Goal: Task Accomplishment & Management: Manage account settings

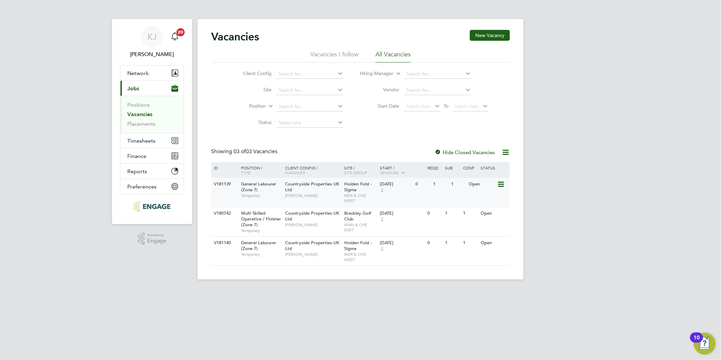
click at [278, 192] on div "General Labourer (Zone 7) Temporary" at bounding box center [260, 189] width 48 height 23
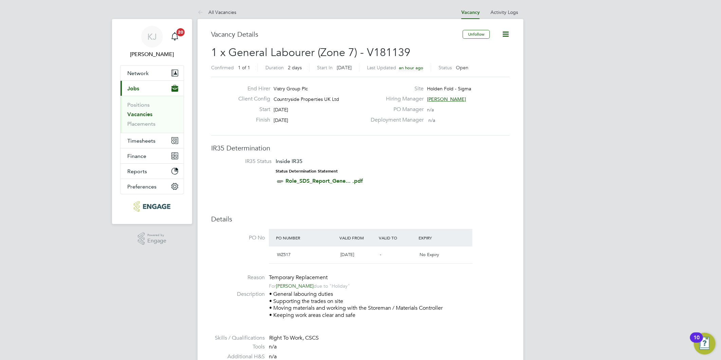
click at [133, 111] on link "Vacancies" at bounding box center [139, 114] width 25 height 6
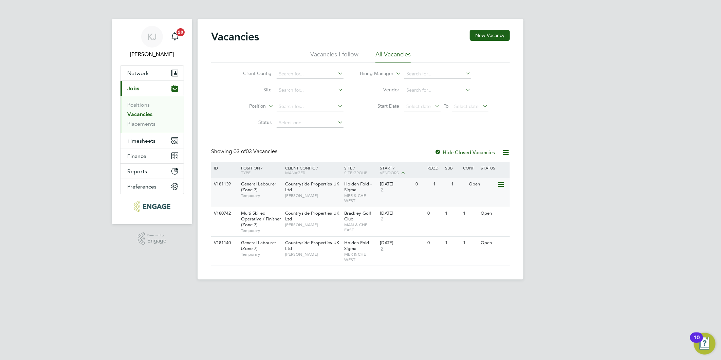
click at [247, 189] on span "General Labourer (Zone 7)" at bounding box center [258, 187] width 35 height 12
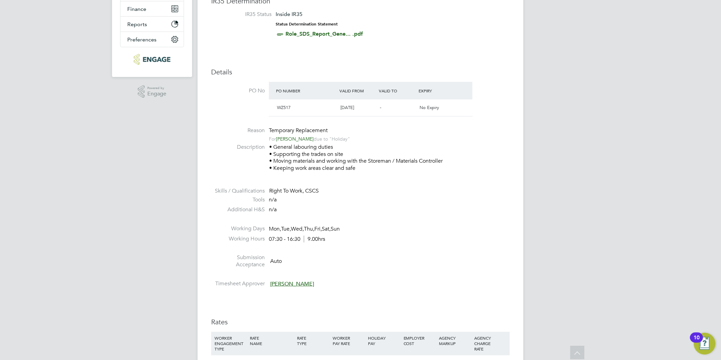
scroll to position [38, 0]
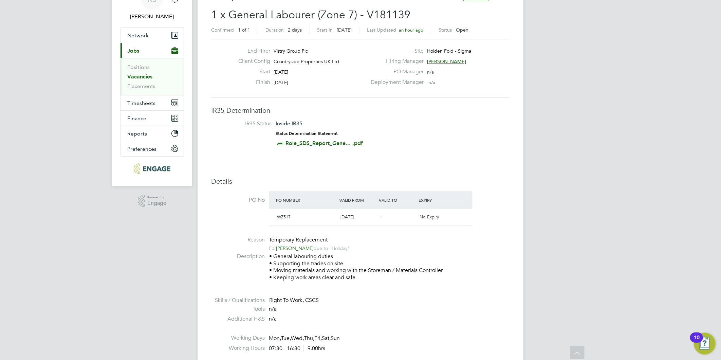
click at [140, 76] on link "Vacancies" at bounding box center [139, 76] width 25 height 6
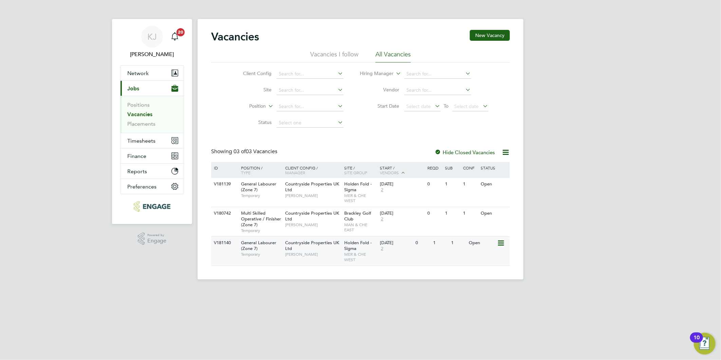
click at [268, 251] on div "General Labourer (Zone 7) Temporary" at bounding box center [260, 248] width 48 height 23
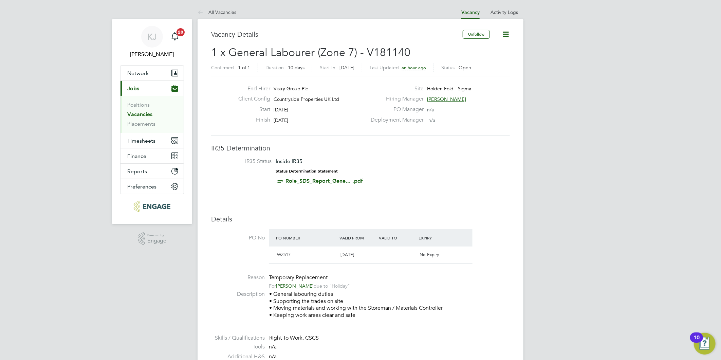
click at [143, 116] on link "Vacancies" at bounding box center [139, 114] width 25 height 6
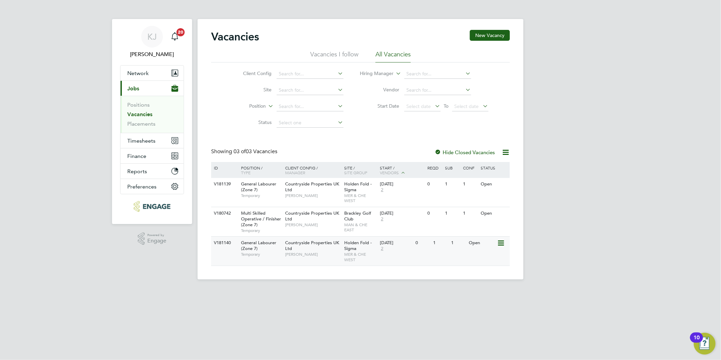
click at [326, 245] on span "Countryside Properties UK Ltd" at bounding box center [312, 246] width 54 height 12
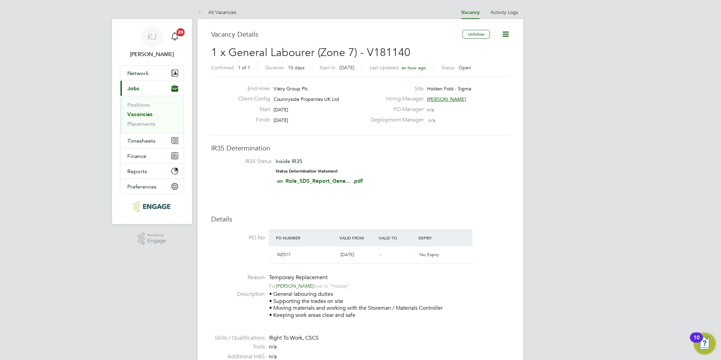
click at [508, 30] on icon at bounding box center [506, 34] width 8 height 8
click at [491, 63] on li "Update Status" at bounding box center [488, 60] width 39 height 10
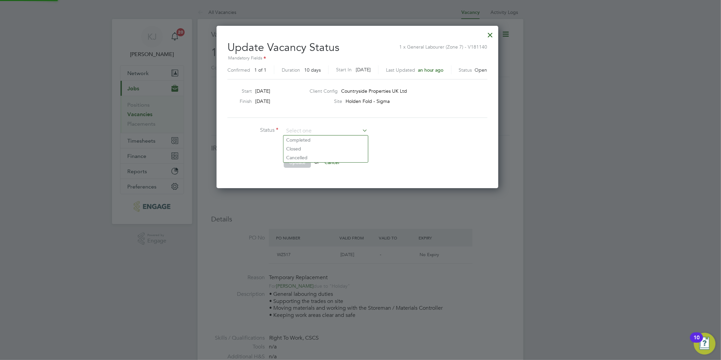
scroll to position [162, 288]
click at [290, 152] on li "Closed" at bounding box center [326, 148] width 85 height 9
type input "Closed"
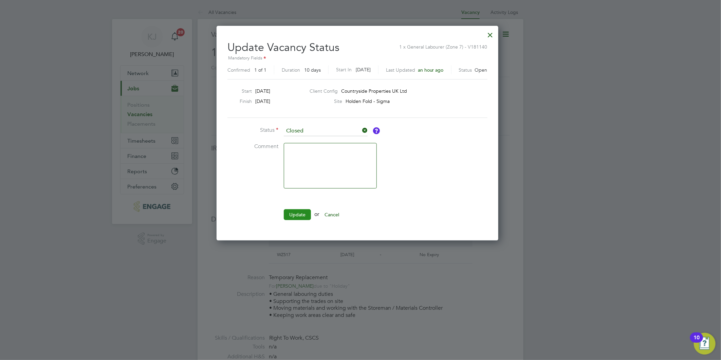
drag, startPoint x: 296, startPoint y: 206, endPoint x: 297, endPoint y: 213, distance: 6.9
click at [296, 208] on ul "Status Closed Comment Update or Cancel" at bounding box center [330, 176] width 204 height 101
click at [301, 214] on button "Update" at bounding box center [297, 214] width 27 height 11
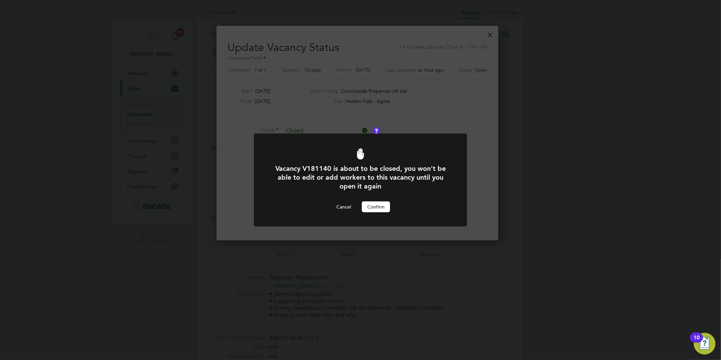
click at [366, 211] on button "Confirm" at bounding box center [376, 206] width 28 height 11
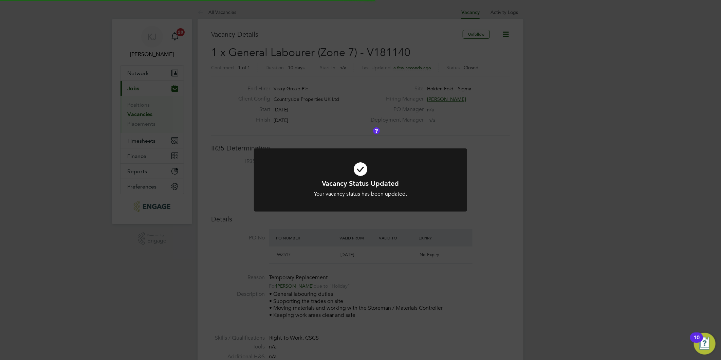
scroll to position [20, 48]
click at [145, 111] on div "Vacancy Status Updated Your vacancy status has been updated. Cancel Okay" at bounding box center [360, 180] width 721 height 360
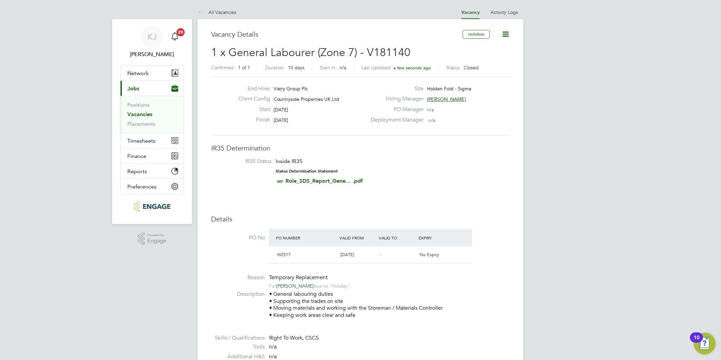
click at [139, 115] on link "Vacancies" at bounding box center [139, 114] width 25 height 6
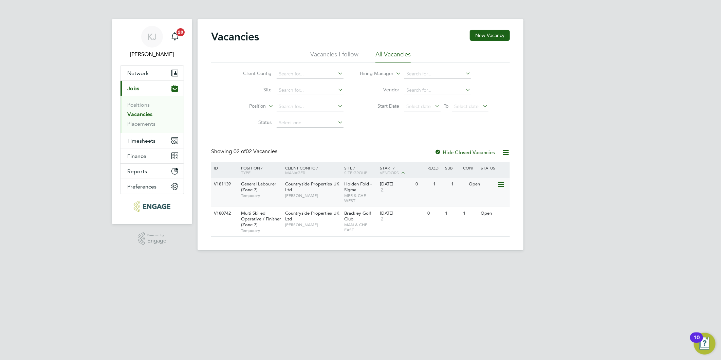
click at [240, 187] on div "General Labourer (Zone 7) Temporary" at bounding box center [260, 189] width 48 height 23
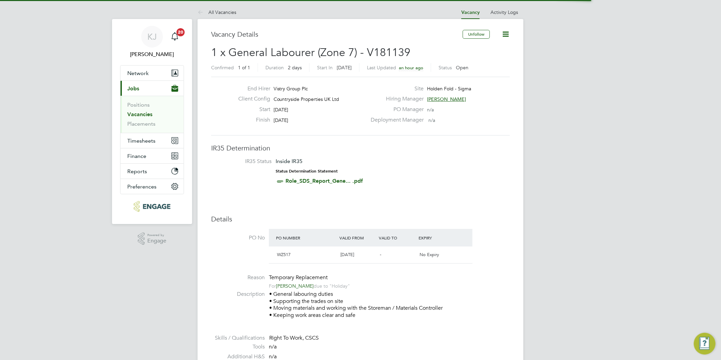
click at [507, 31] on icon at bounding box center [506, 34] width 8 height 8
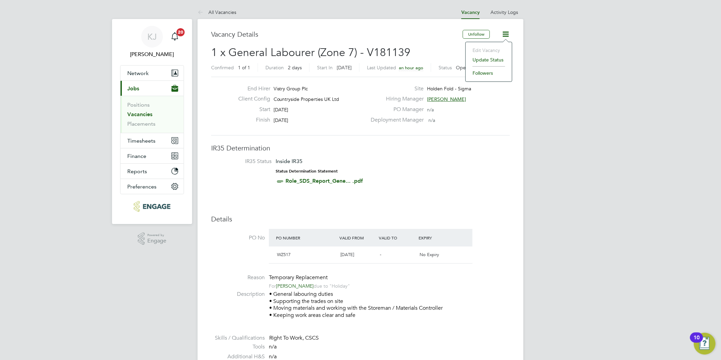
click at [492, 60] on li "Update Status" at bounding box center [488, 60] width 39 height 10
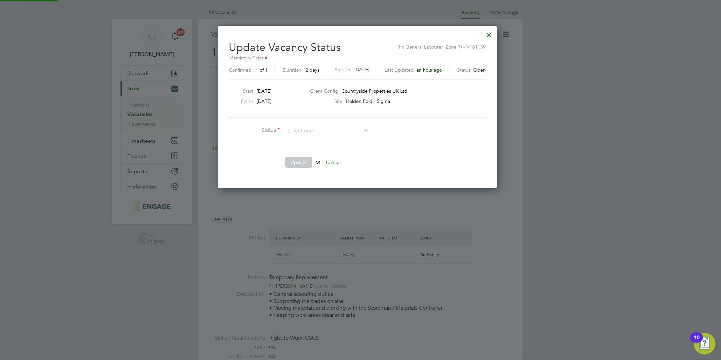
scroll to position [162, 285]
click at [310, 147] on li "Closed" at bounding box center [327, 148] width 85 height 9
type input "Closed"
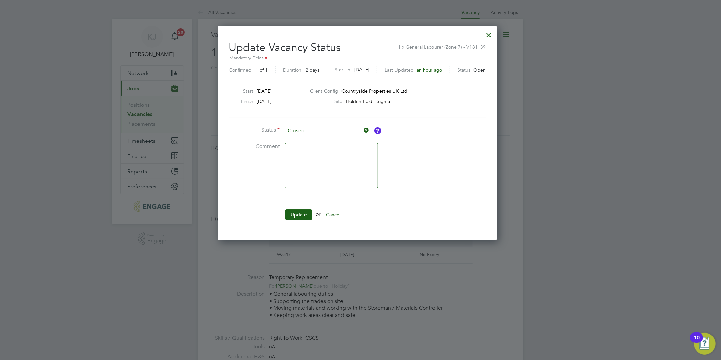
scroll to position [215, 285]
drag, startPoint x: 306, startPoint y: 213, endPoint x: 250, endPoint y: 225, distance: 57.7
click at [306, 213] on button "Update" at bounding box center [298, 214] width 27 height 11
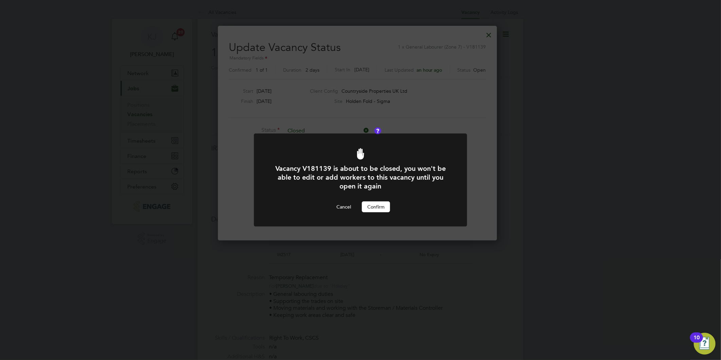
click at [367, 207] on button "Confirm" at bounding box center [376, 206] width 28 height 11
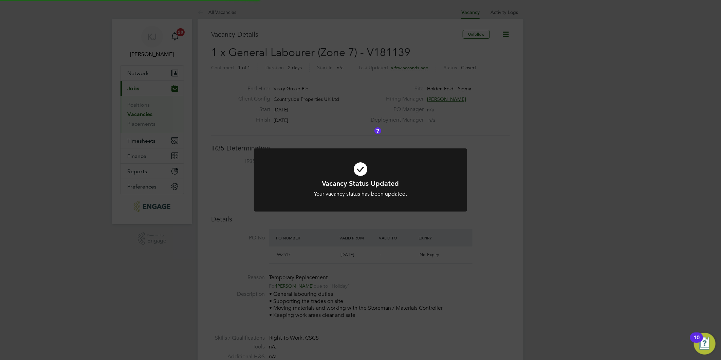
scroll to position [20, 48]
click at [35, 247] on div "Vacancy Status Updated Your vacancy status has been updated. Cancel Okay" at bounding box center [360, 180] width 721 height 360
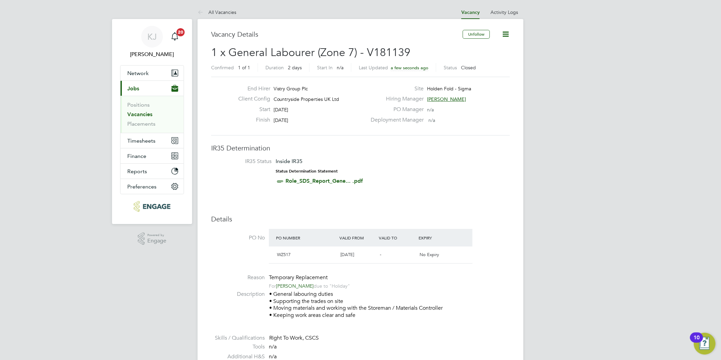
click at [126, 112] on ul "Positions Vacancies Placements" at bounding box center [152, 114] width 63 height 37
click at [144, 113] on link "Vacancies" at bounding box center [139, 114] width 25 height 6
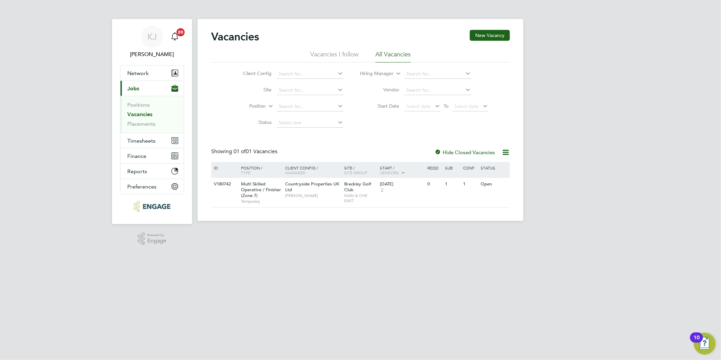
click at [328, 232] on html "KJ Kirsty Jones Notifications 20 Applications: Network Team Members Businesses …" at bounding box center [360, 116] width 721 height 232
click at [444, 190] on div "1" at bounding box center [441, 184] width 18 height 13
click at [137, 113] on link "Vacancies" at bounding box center [139, 114] width 25 height 6
click at [144, 96] on ul "Positions Vacancies Placements" at bounding box center [152, 114] width 63 height 37
click at [143, 105] on link "Positions" at bounding box center [138, 105] width 22 height 6
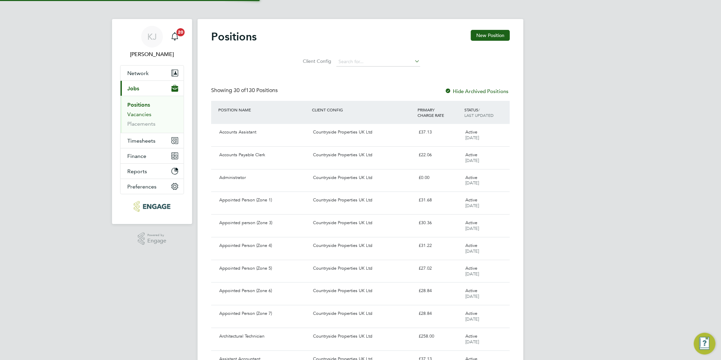
click at [134, 114] on link "Vacancies" at bounding box center [139, 114] width 24 height 6
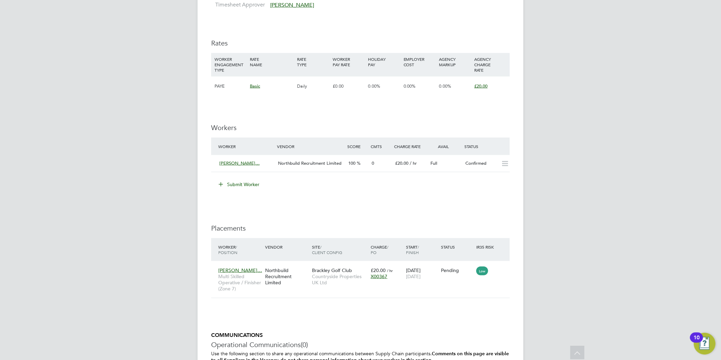
scroll to position [598, 0]
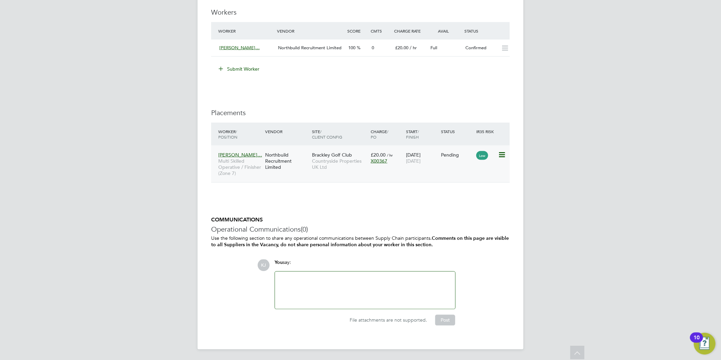
drag, startPoint x: 502, startPoint y: 155, endPoint x: 496, endPoint y: 159, distance: 7.1
click at [502, 155] on icon at bounding box center [501, 155] width 7 height 8
click at [474, 196] on li "Start" at bounding box center [481, 198] width 48 height 10
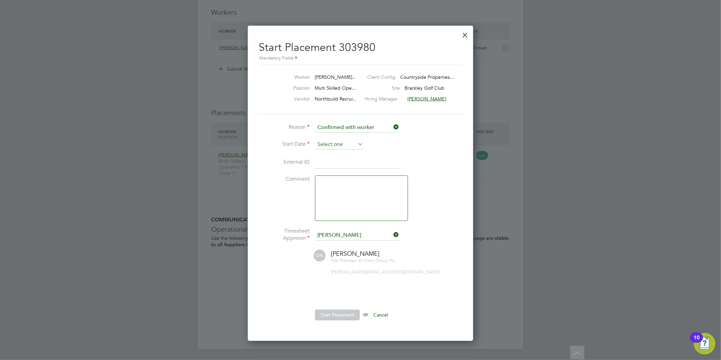
click at [323, 143] on input at bounding box center [339, 145] width 48 height 10
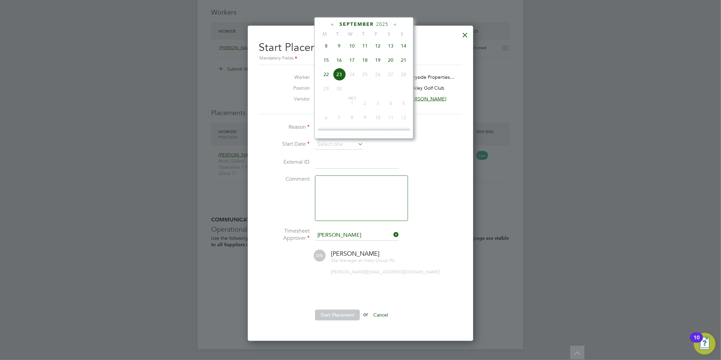
click at [356, 62] on span "17" at bounding box center [352, 60] width 13 height 13
type input "[DATE]"
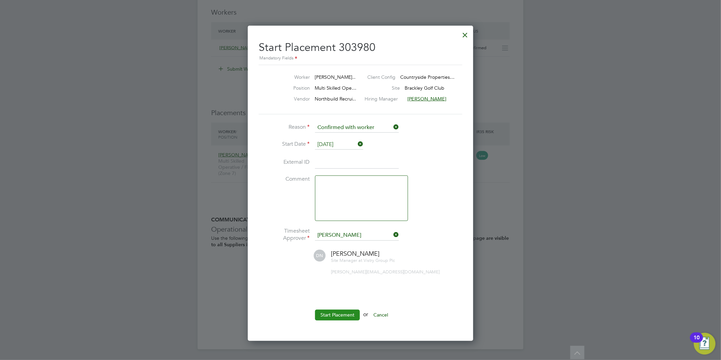
click at [338, 316] on button "Start Placement" at bounding box center [337, 315] width 45 height 11
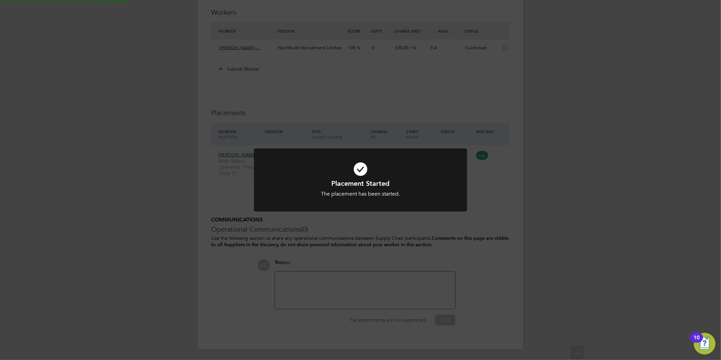
click at [535, 194] on div "Placement Started The placement has been started. Cancel Okay" at bounding box center [360, 180] width 721 height 360
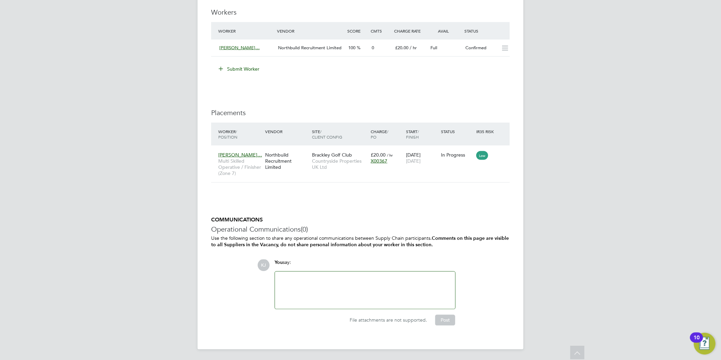
click at [332, 293] on div at bounding box center [365, 290] width 172 height 29
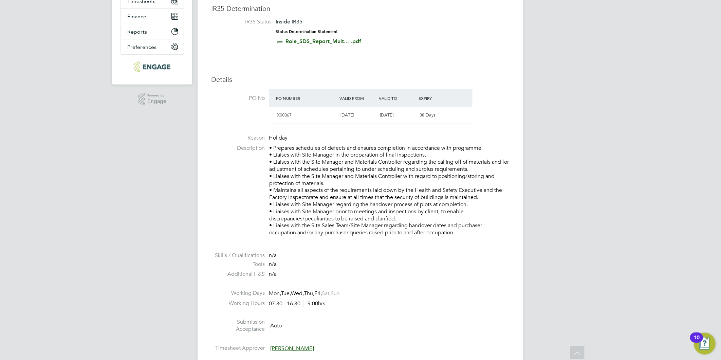
scroll to position [0, 0]
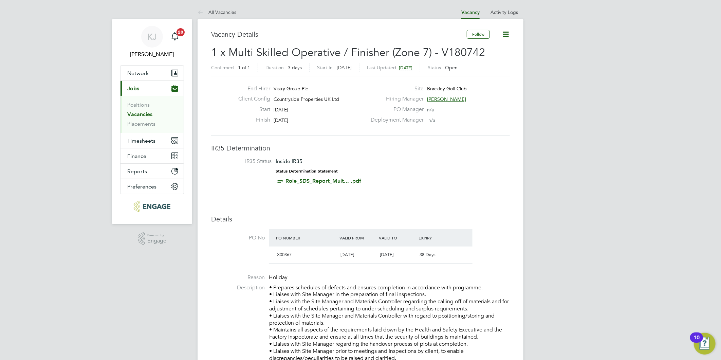
click at [133, 113] on link "Vacancies" at bounding box center [139, 114] width 25 height 6
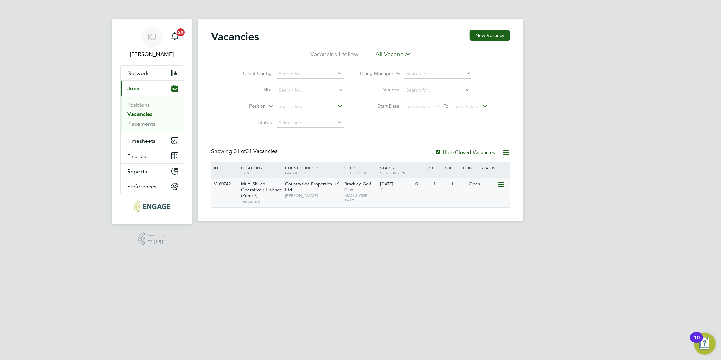
click at [321, 194] on span "Danyal Nazar" at bounding box center [313, 195] width 56 height 5
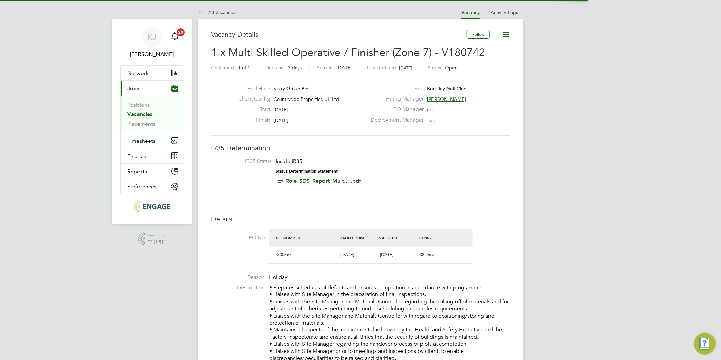
drag, startPoint x: 509, startPoint y: 29, endPoint x: 505, endPoint y: 32, distance: 4.9
click at [507, 30] on icon at bounding box center [506, 34] width 8 height 8
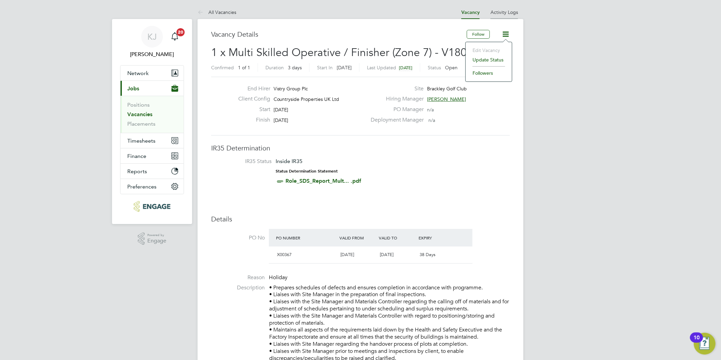
click at [505, 11] on link "Activity Logs" at bounding box center [505, 12] width 28 height 6
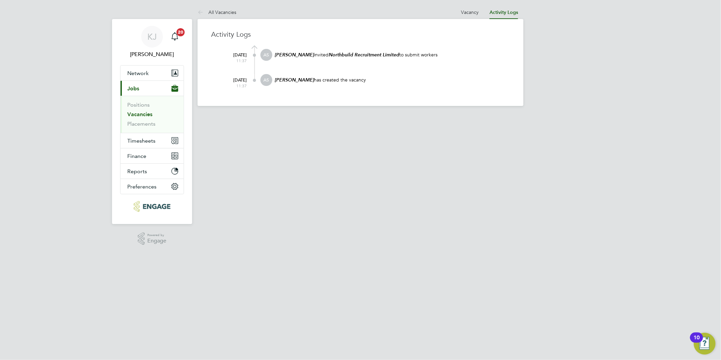
click at [128, 117] on link "Vacancies" at bounding box center [139, 114] width 25 height 6
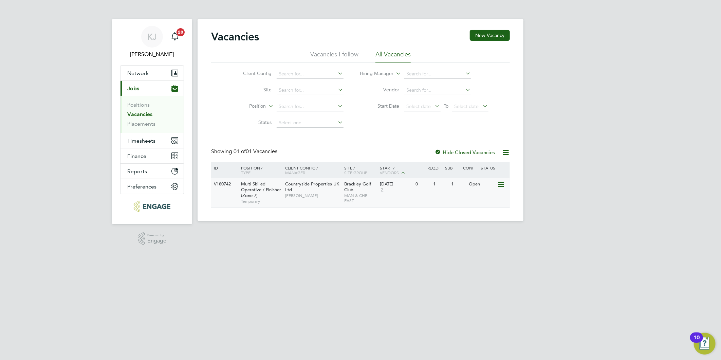
click at [321, 202] on div "V180742 Multi Skilled Operative / Finisher (Zone 7) Temporary Countryside Prope…" at bounding box center [360, 192] width 299 height 29
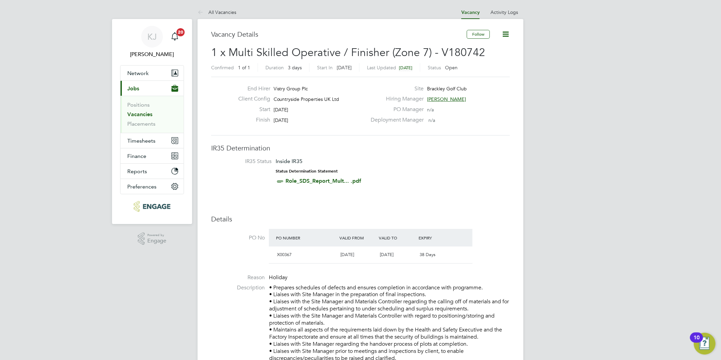
click at [503, 32] on icon at bounding box center [506, 34] width 8 height 8
click at [489, 61] on li "Update Status" at bounding box center [488, 60] width 39 height 10
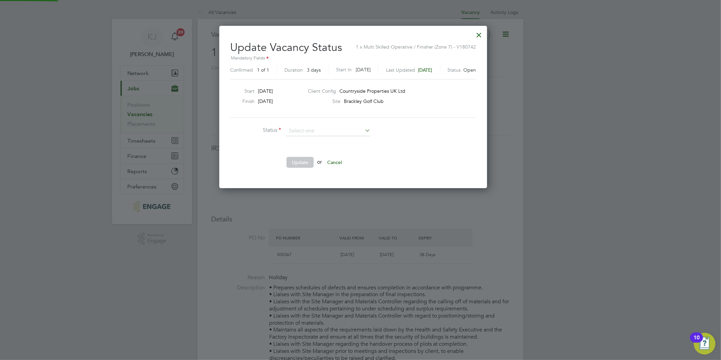
scroll to position [162, 283]
click at [310, 153] on li "Cancelled" at bounding box center [328, 157] width 85 height 9
type input "Cancelled"
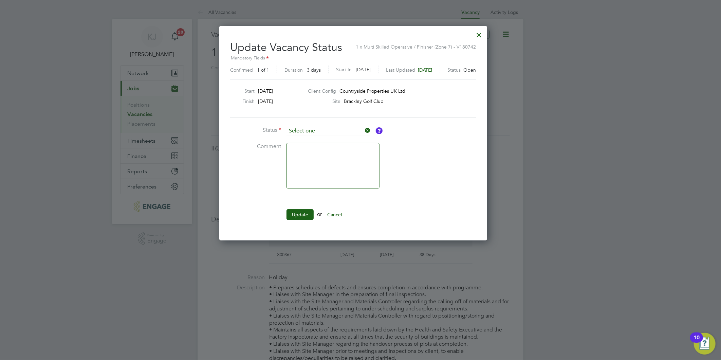
click at [311, 133] on input at bounding box center [329, 131] width 84 height 10
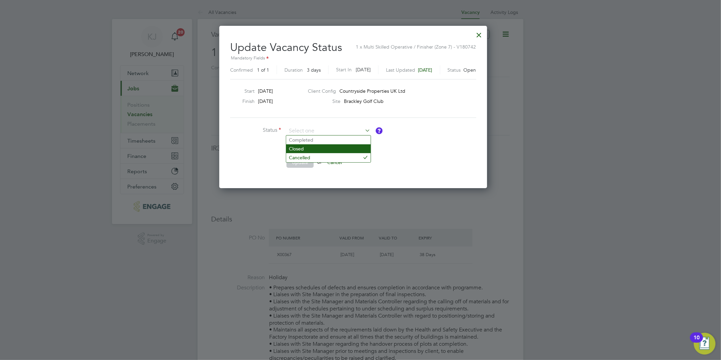
click at [308, 146] on li "Closed" at bounding box center [328, 148] width 85 height 9
type input "Closed"
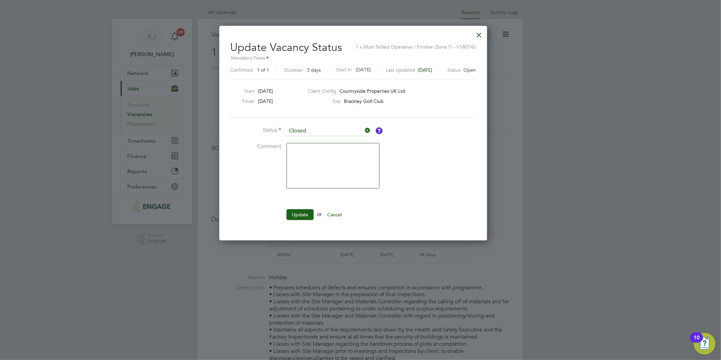
click at [309, 208] on ul "Status Closed Comment Update or Cancel" at bounding box center [332, 176] width 204 height 101
click at [297, 216] on button "Update" at bounding box center [300, 214] width 27 height 11
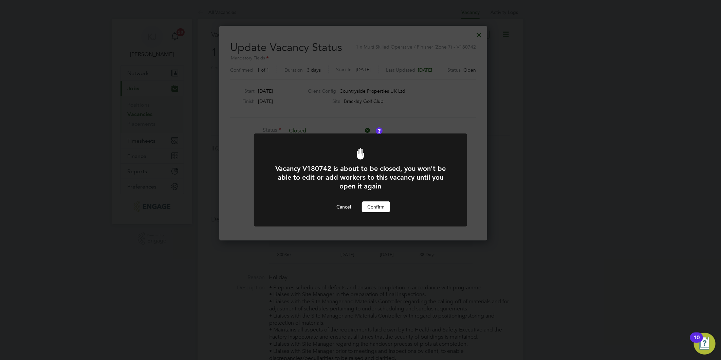
click at [371, 204] on button "Confirm" at bounding box center [376, 206] width 28 height 11
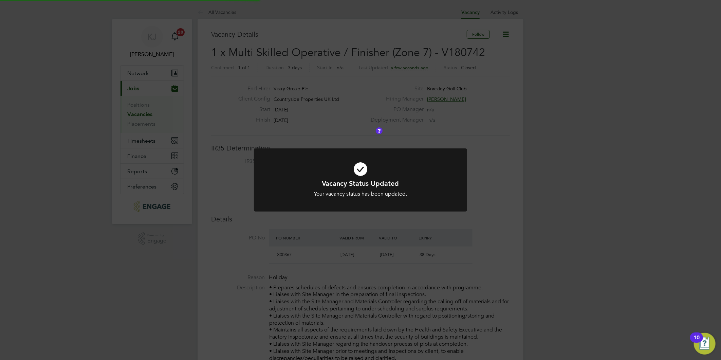
scroll to position [3, 3]
click at [127, 290] on div "Vacancy Status Updated Your vacancy status has been updated. Cancel Okay" at bounding box center [360, 180] width 721 height 360
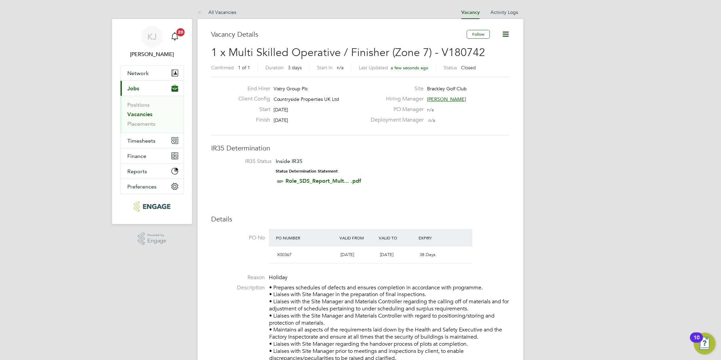
click at [141, 116] on link "Vacancies" at bounding box center [139, 114] width 25 height 6
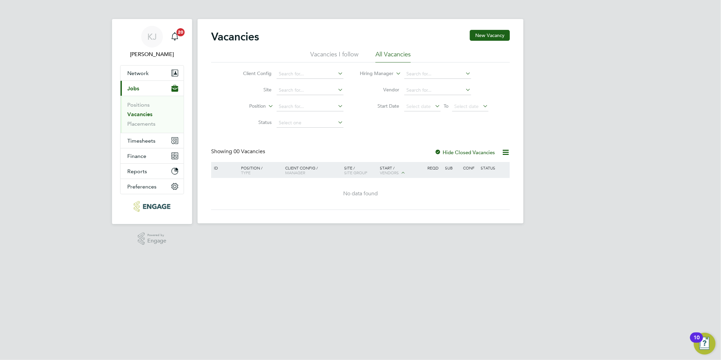
drag, startPoint x: 134, startPoint y: 114, endPoint x: 134, endPoint y: 118, distance: 4.1
click at [134, 114] on link "Vacancies" at bounding box center [139, 114] width 25 height 6
click at [142, 141] on span "Timesheets" at bounding box center [141, 141] width 28 height 6
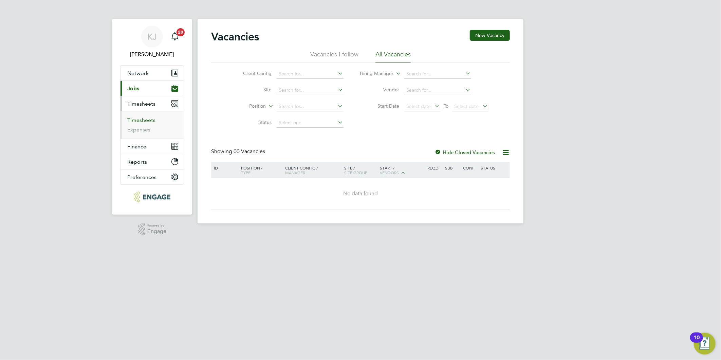
click at [133, 120] on link "Timesheets" at bounding box center [141, 120] width 28 height 6
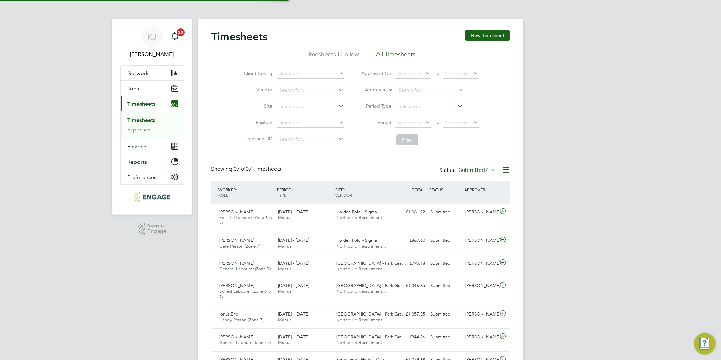
scroll to position [17, 59]
click at [475, 38] on button "New Timesheet" at bounding box center [487, 35] width 45 height 11
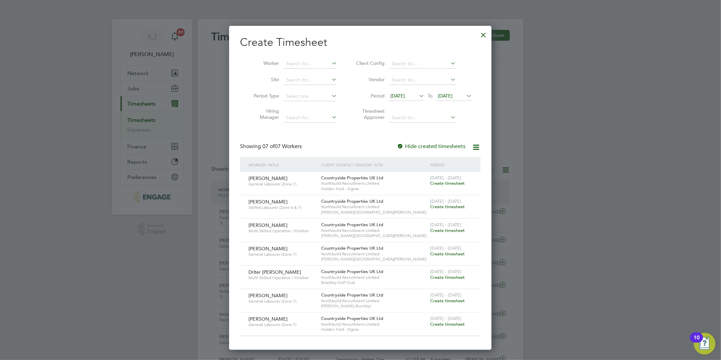
click at [405, 97] on span "09 Sep 2025" at bounding box center [398, 96] width 15 height 6
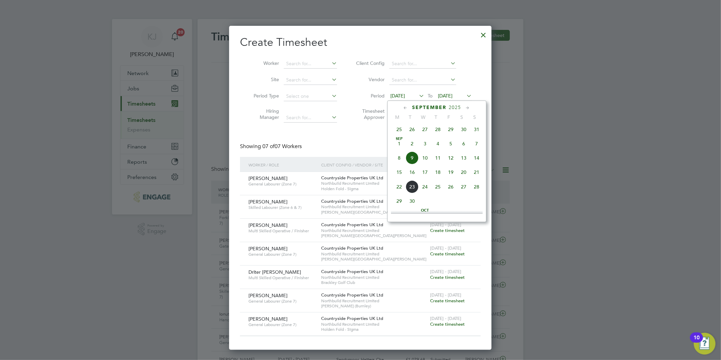
click at [403, 175] on span "15" at bounding box center [399, 172] width 13 height 13
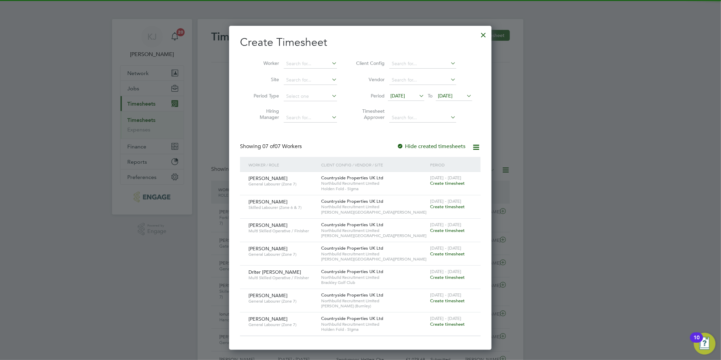
click at [453, 96] on span "16 Sep 2025" at bounding box center [445, 96] width 15 height 6
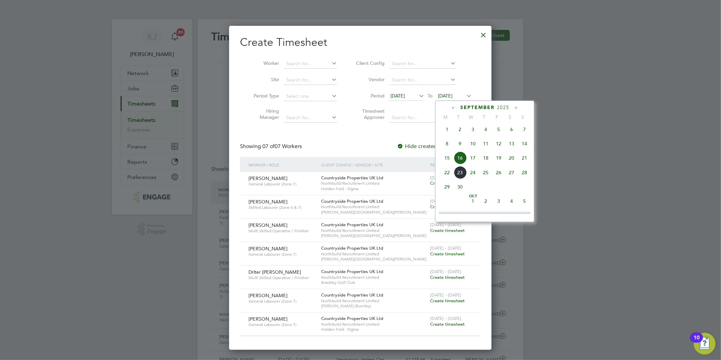
click at [527, 163] on span "21" at bounding box center [524, 157] width 13 height 13
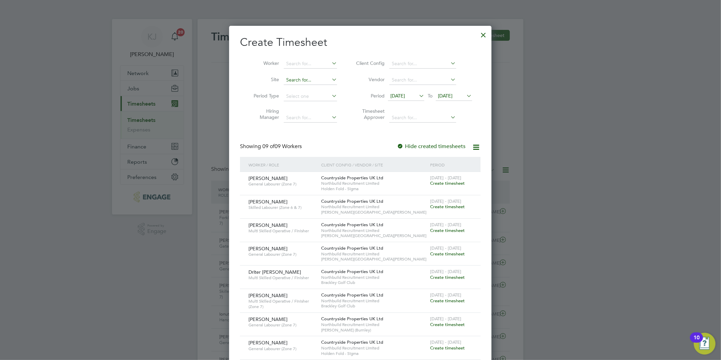
click at [309, 76] on input at bounding box center [310, 80] width 53 height 10
click at [310, 85] on li "Hol den Fold - Sigma" at bounding box center [311, 89] width 54 height 9
type input "Holden Fold - Sigma"
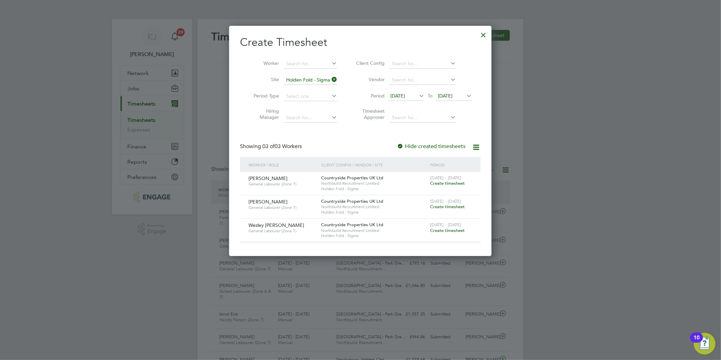
click at [439, 229] on span "Create timesheet" at bounding box center [447, 231] width 35 height 6
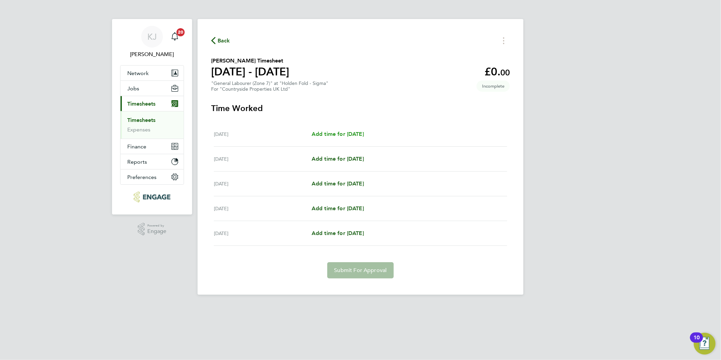
click at [359, 133] on span "Add time for Wed 17 Sep" at bounding box center [338, 134] width 52 height 6
select select "30"
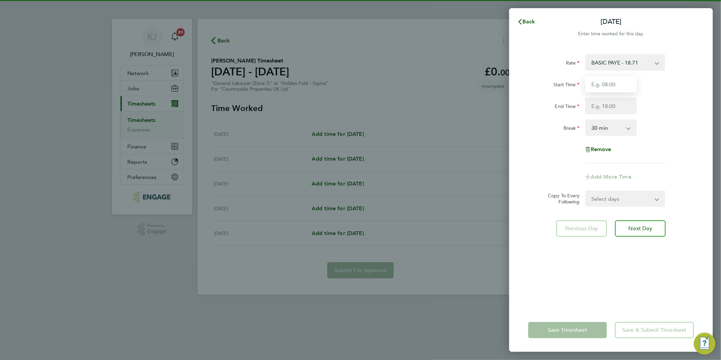
click at [585, 83] on input "Start Time" at bounding box center [611, 84] width 52 height 16
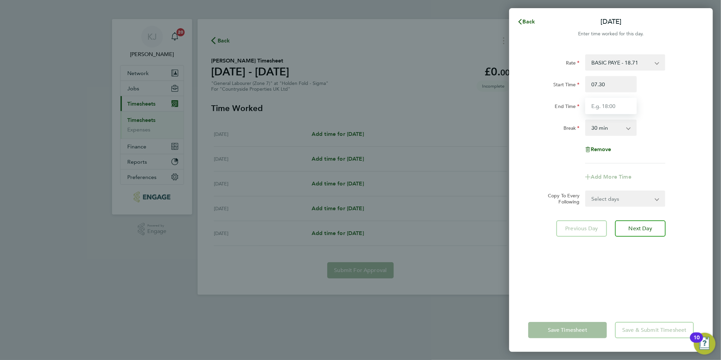
type input "07:30"
type input "16:30"
click at [604, 80] on input "07:30" at bounding box center [611, 84] width 52 height 16
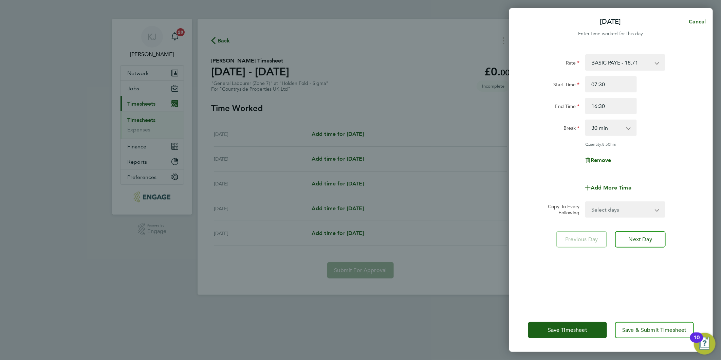
drag, startPoint x: 619, startPoint y: 205, endPoint x: 615, endPoint y: 212, distance: 7.6
click at [620, 205] on select "Select days Day Weekday (Mon-Fri) Weekend (Sat-Sun) Thursday Friday Saturday Su…" at bounding box center [621, 209] width 71 height 15
click at [615, 216] on div "Rate BASIC PAYE - 18.71 Start Time 07:30 End Time 16:30 Break 0 min 15 min 30 m…" at bounding box center [611, 177] width 204 height 262
click at [604, 206] on select "Select days Day Weekday (Mon-Fri) Weekend (Sat-Sun) Thursday Friday Saturday Su…" at bounding box center [621, 209] width 71 height 15
select select "WEEKDAY"
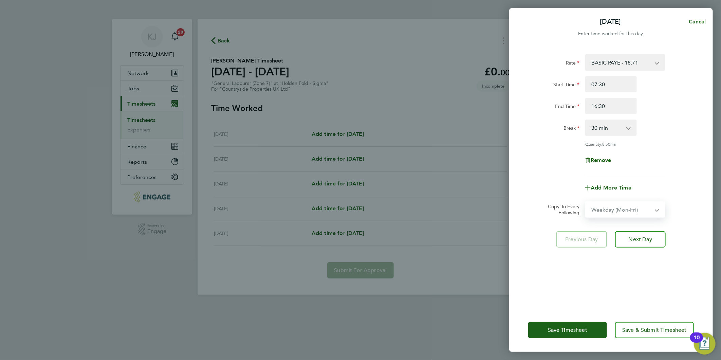
click at [586, 202] on select "Select days Day Weekday (Mon-Fri) Weekend (Sat-Sun) Thursday Friday Saturday Su…" at bounding box center [621, 209] width 71 height 15
select select "2025-09-21"
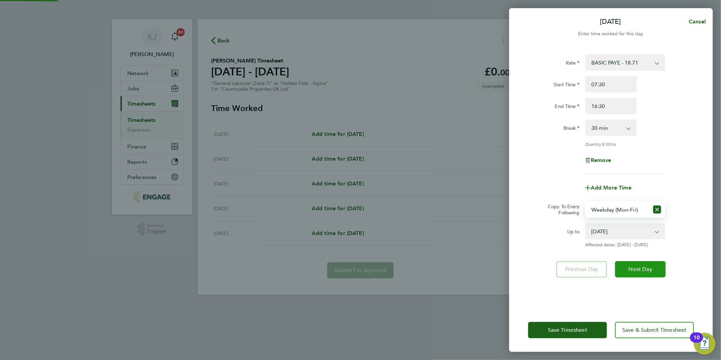
click at [634, 261] on button "Next Day" at bounding box center [640, 269] width 51 height 16
click at [636, 268] on app-form-button "Next Day Loading" at bounding box center [638, 269] width 55 height 16
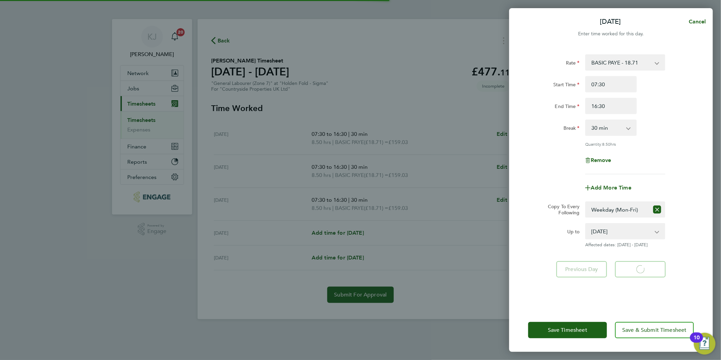
select select "30"
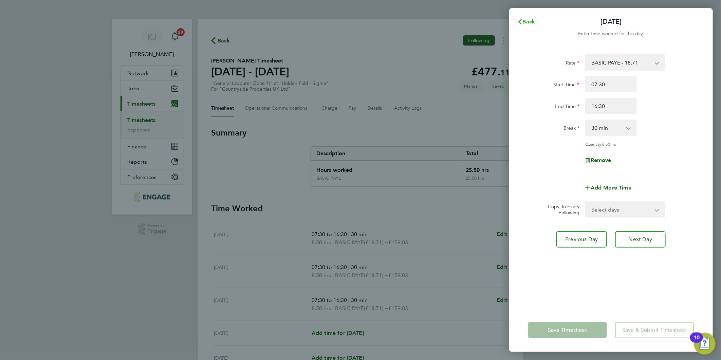
drag, startPoint x: 528, startPoint y: 21, endPoint x: 539, endPoint y: 70, distance: 50.4
click at [528, 21] on span "Back" at bounding box center [529, 21] width 13 height 6
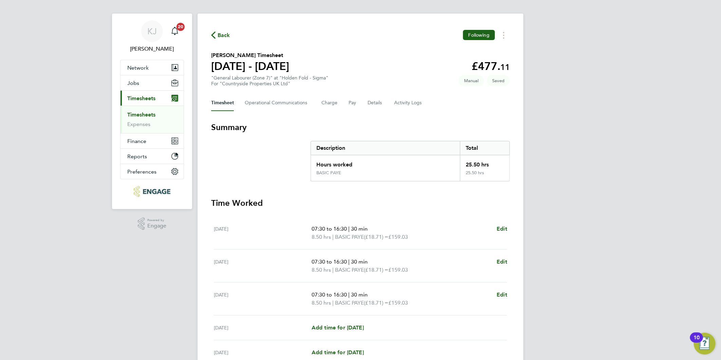
scroll to position [38, 0]
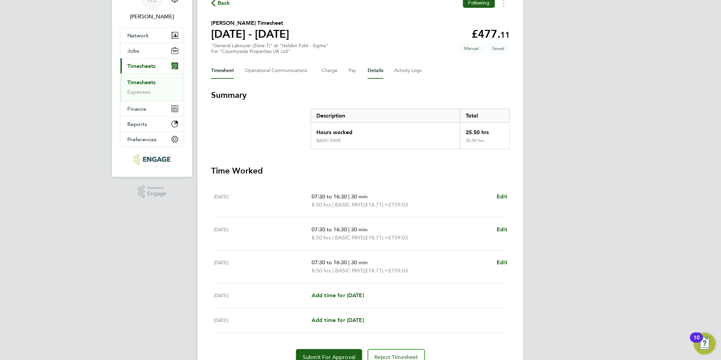
click at [379, 67] on button "Details" at bounding box center [376, 70] width 16 height 16
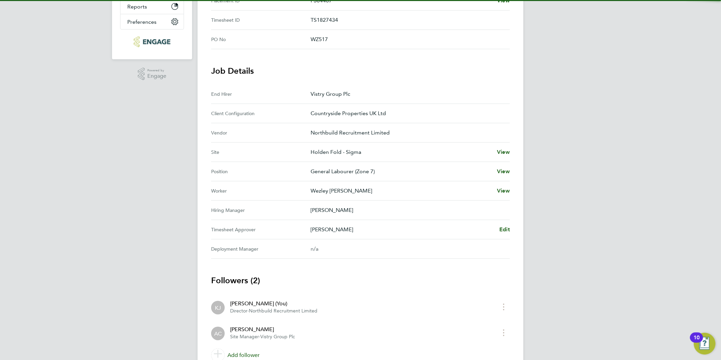
scroll to position [186, 0]
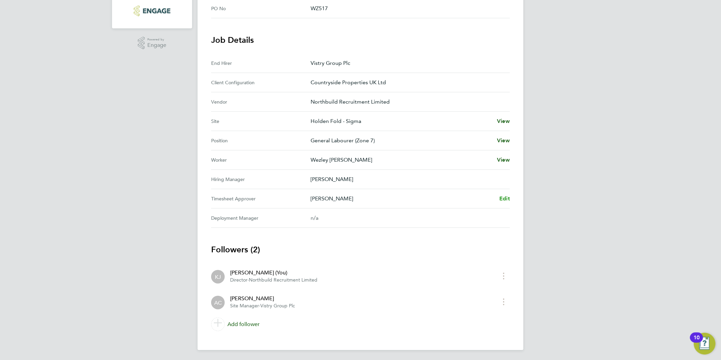
click at [504, 197] on span "Edit" at bounding box center [505, 198] width 11 height 6
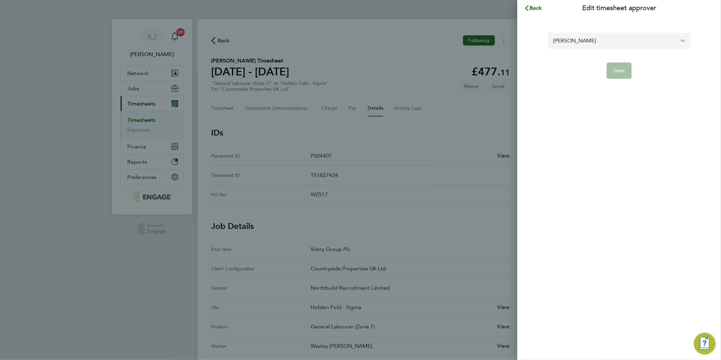
click at [607, 42] on input "Alex Carroll" at bounding box center [619, 41] width 143 height 16
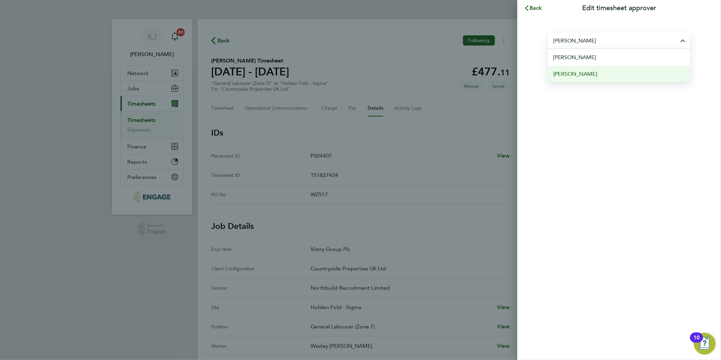
click at [595, 77] on span "[PERSON_NAME]" at bounding box center [576, 74] width 44 height 8
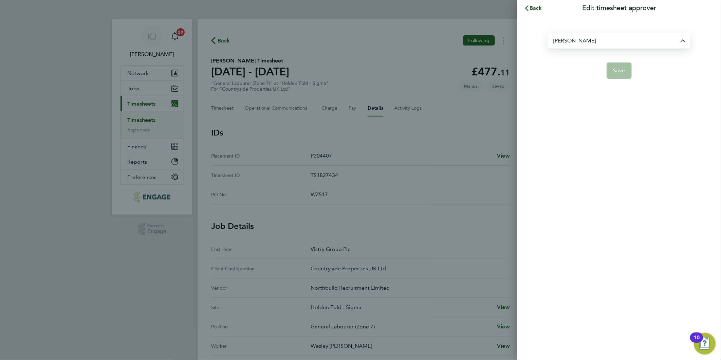
type input "[PERSON_NAME]"
click at [622, 68] on span "Save" at bounding box center [620, 70] width 12 height 7
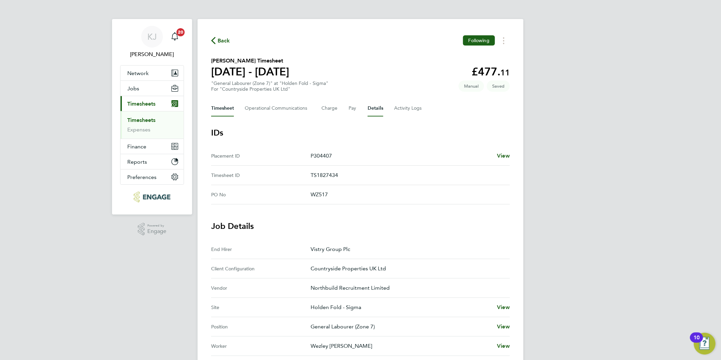
click at [218, 104] on button "Timesheet" at bounding box center [222, 108] width 23 height 16
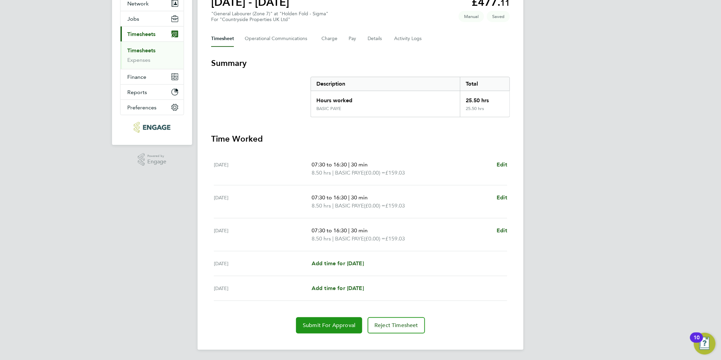
click at [331, 318] on button "Submit For Approval" at bounding box center [329, 325] width 66 height 16
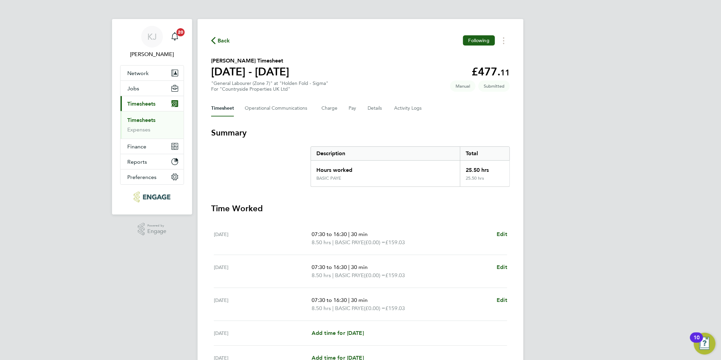
click at [136, 117] on link "Timesheets" at bounding box center [141, 120] width 28 height 6
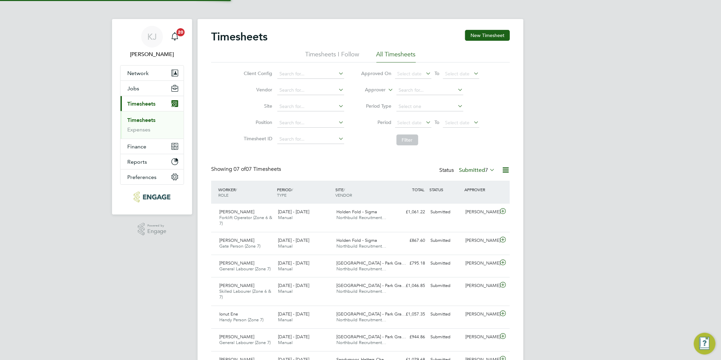
scroll to position [17, 59]
click at [498, 33] on button "New Timesheet" at bounding box center [487, 35] width 45 height 11
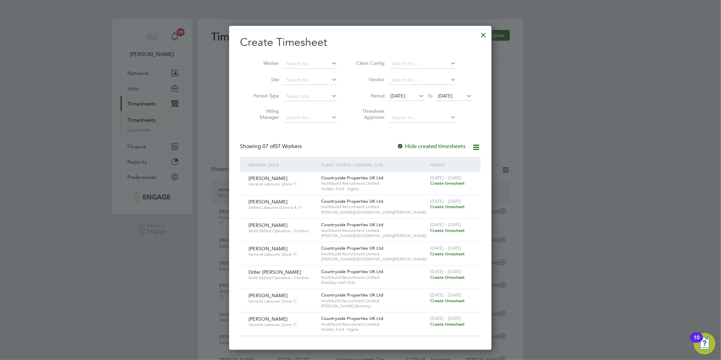
click at [402, 95] on span "09 Sep 2025" at bounding box center [398, 96] width 15 height 6
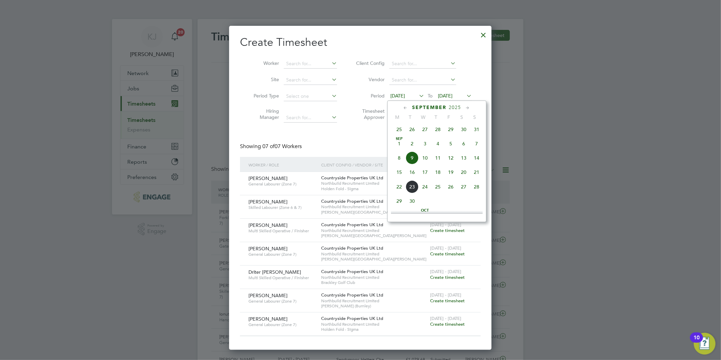
click at [398, 176] on span "15" at bounding box center [399, 172] width 13 height 13
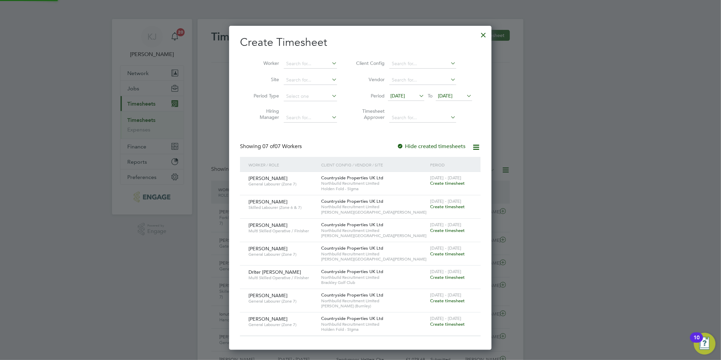
click at [439, 96] on span "16 Sep 2025" at bounding box center [445, 96] width 15 height 6
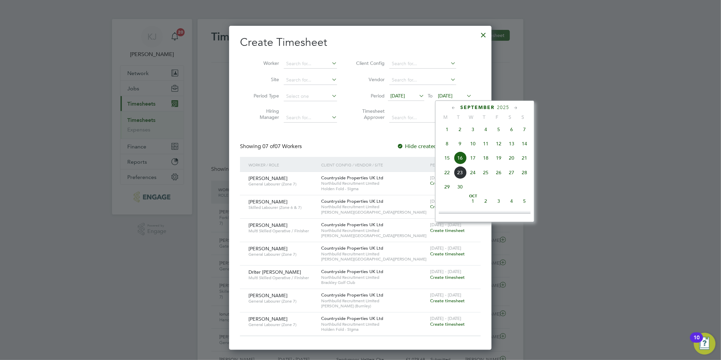
drag, startPoint x: 523, startPoint y: 161, endPoint x: 503, endPoint y: 165, distance: 20.8
click at [524, 160] on span "21" at bounding box center [524, 157] width 13 height 13
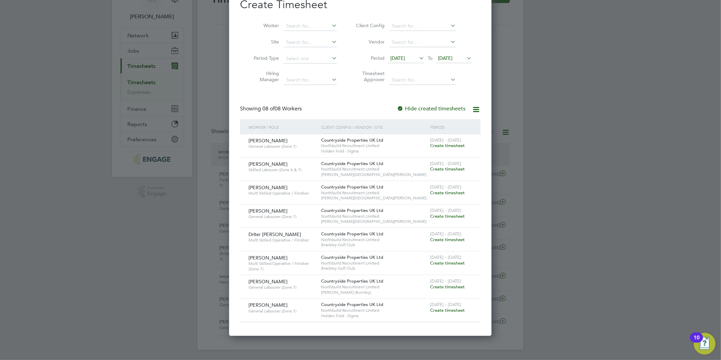
click at [432, 309] on span "Create timesheet" at bounding box center [447, 310] width 35 height 6
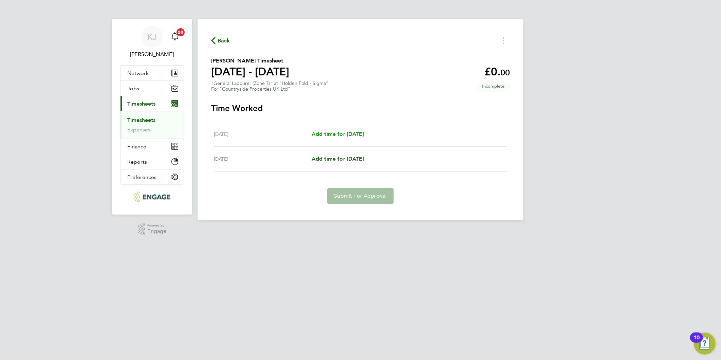
click at [347, 133] on span "Add time for Mon 15 Sep" at bounding box center [338, 134] width 52 height 6
select select "30"
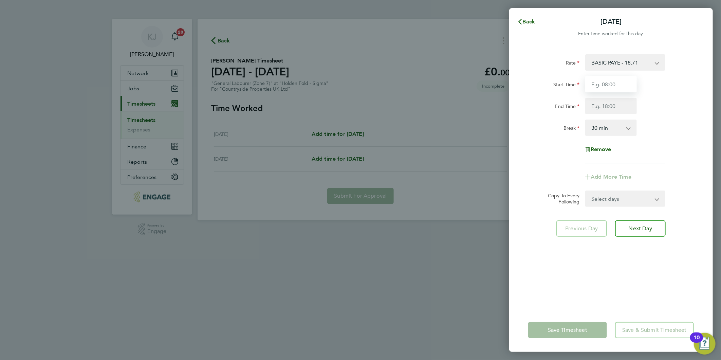
click at [596, 90] on input "Start Time" at bounding box center [611, 84] width 52 height 16
type input "0"
type input "08:00"
type input "16:30"
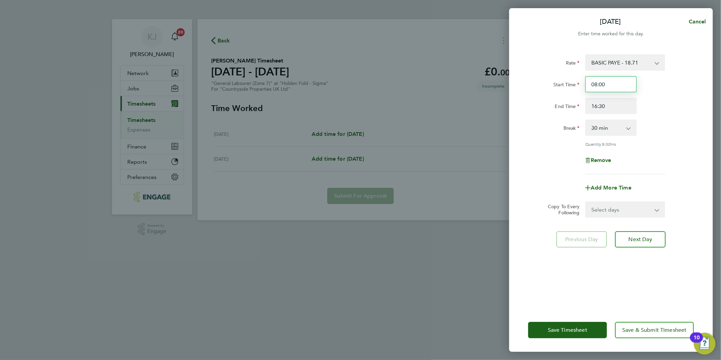
click at [613, 76] on input "08:00" at bounding box center [611, 84] width 52 height 16
click at [627, 205] on select "Select days Tuesday" at bounding box center [621, 209] width 71 height 15
click at [637, 184] on div "Add More Time" at bounding box center [611, 188] width 57 height 16
click at [651, 238] on span "Next Day" at bounding box center [640, 239] width 23 height 7
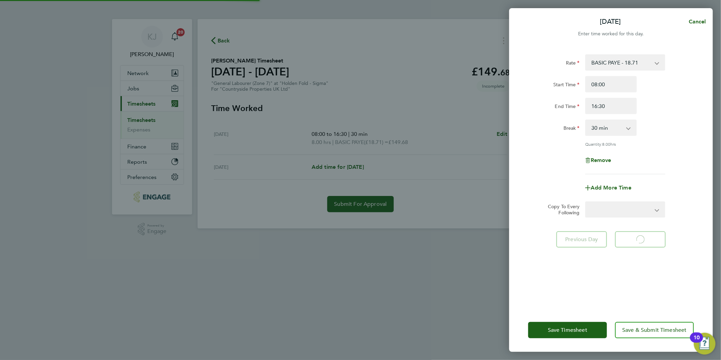
select select "30"
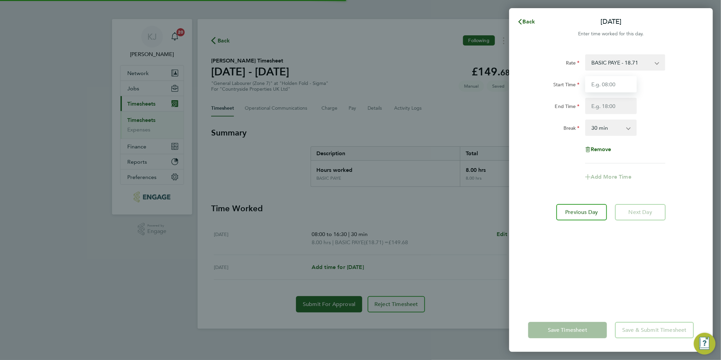
click at [615, 82] on input "Start Time" at bounding box center [611, 84] width 52 height 16
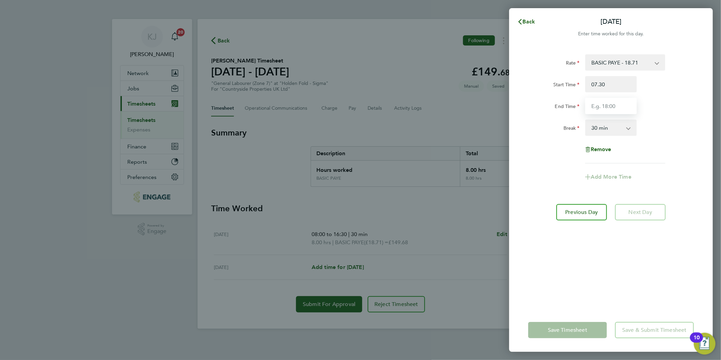
type input "07:30"
type input "16:30"
click at [615, 82] on input "07:30" at bounding box center [611, 84] width 52 height 16
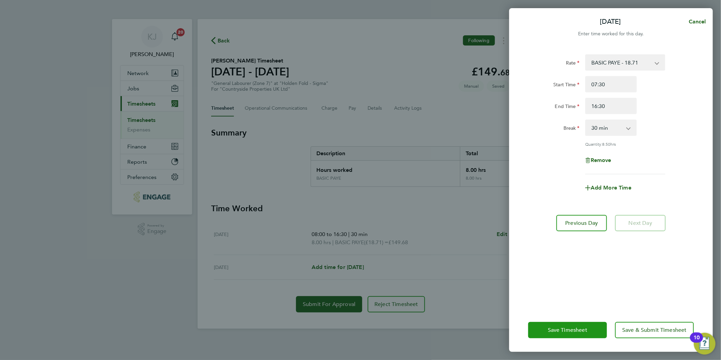
click at [565, 333] on span "Save Timesheet" at bounding box center [567, 330] width 39 height 7
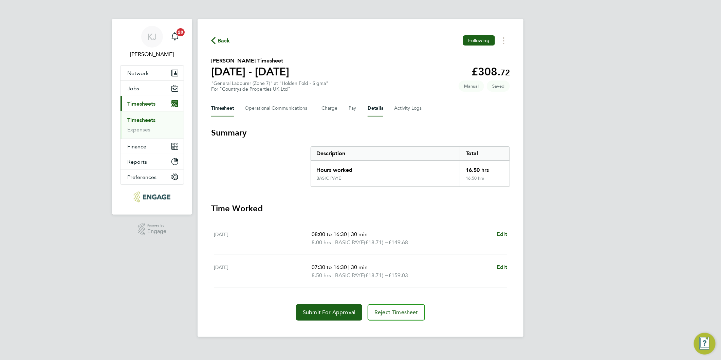
click at [378, 107] on button "Details" at bounding box center [376, 108] width 16 height 16
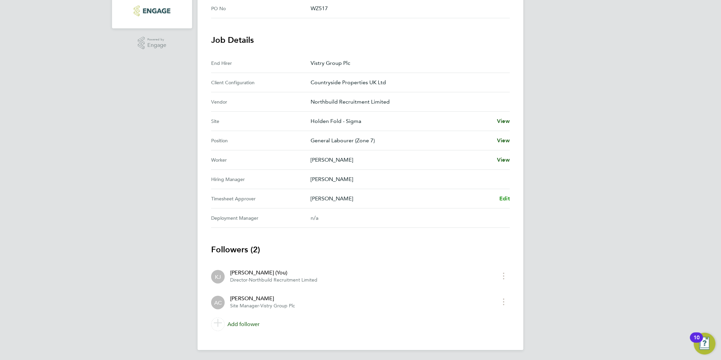
click at [505, 195] on link "Edit" at bounding box center [505, 199] width 11 height 8
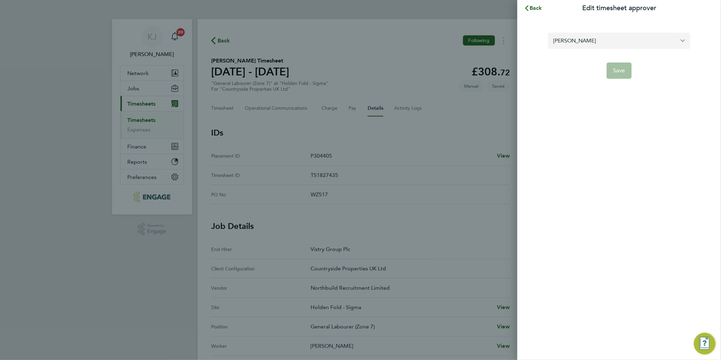
click at [600, 42] on input "Alex Carroll" at bounding box center [619, 41] width 143 height 16
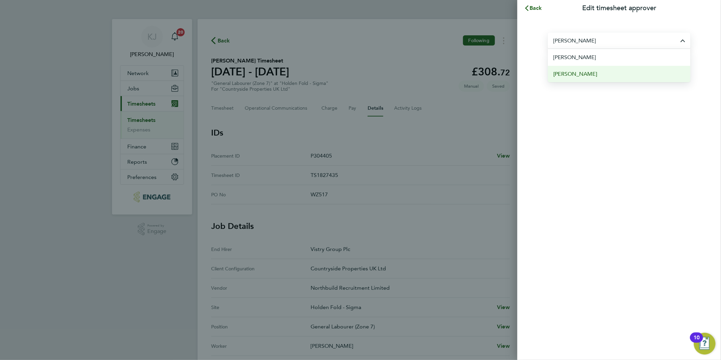
click at [595, 69] on li "[PERSON_NAME]" at bounding box center [619, 74] width 143 height 17
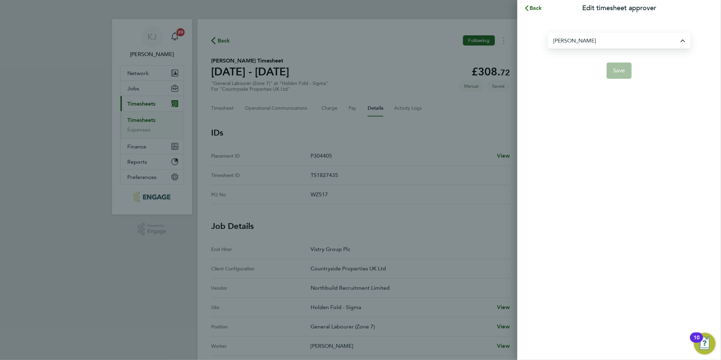
type input "[PERSON_NAME]"
drag, startPoint x: 618, startPoint y: 59, endPoint x: 625, endPoint y: 71, distance: 13.7
click at [619, 60] on form "Matthew ODowd Save" at bounding box center [619, 56] width 143 height 46
click at [625, 71] on span "Save" at bounding box center [620, 70] width 12 height 7
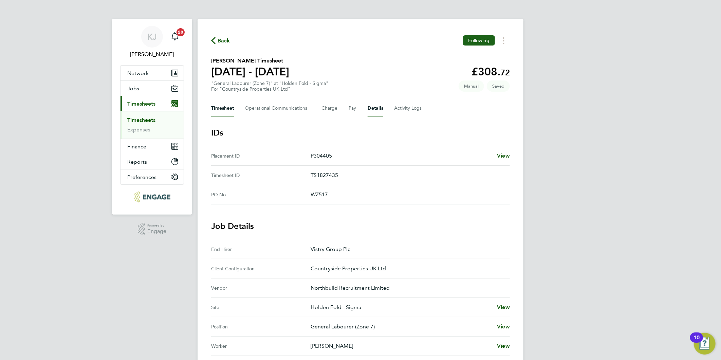
click at [220, 108] on button "Timesheet" at bounding box center [222, 108] width 23 height 16
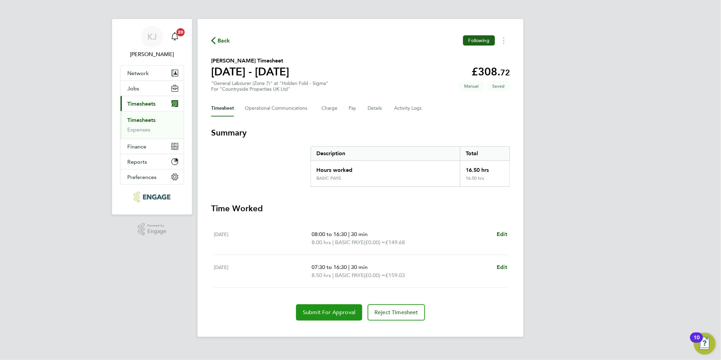
click at [316, 305] on button "Submit For Approval" at bounding box center [329, 312] width 66 height 16
drag, startPoint x: 148, startPoint y: 118, endPoint x: 164, endPoint y: 151, distance: 36.9
click at [148, 118] on link "Timesheets" at bounding box center [141, 120] width 28 height 6
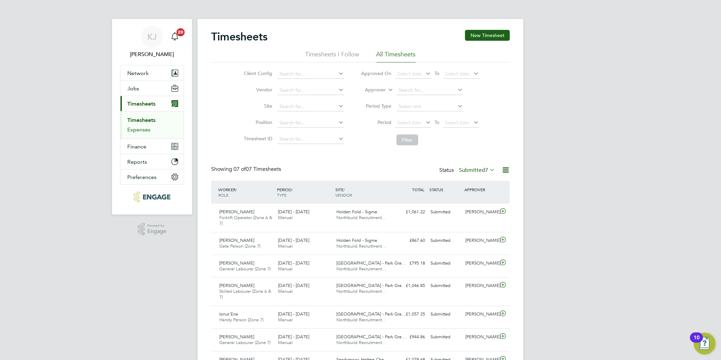
click at [132, 131] on link "Expenses" at bounding box center [138, 129] width 23 height 6
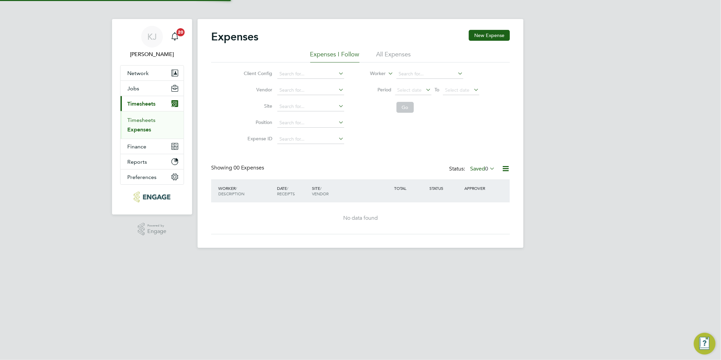
click at [132, 121] on link "Timesheets" at bounding box center [141, 120] width 28 height 6
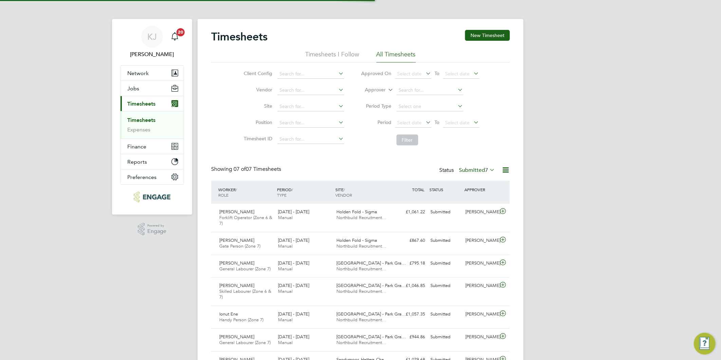
scroll to position [17, 59]
click at [480, 31] on button "New Timesheet" at bounding box center [487, 35] width 45 height 11
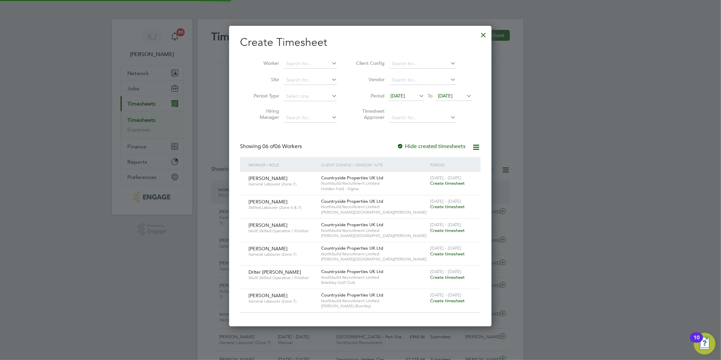
scroll to position [301, 263]
click at [402, 94] on span "09 Sep 2025" at bounding box center [398, 96] width 15 height 6
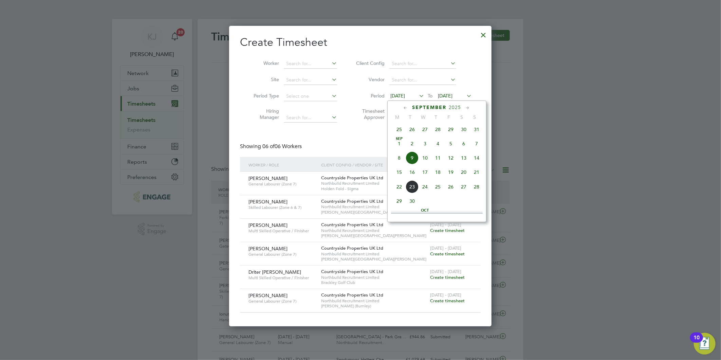
click at [400, 177] on span "15" at bounding box center [399, 172] width 13 height 13
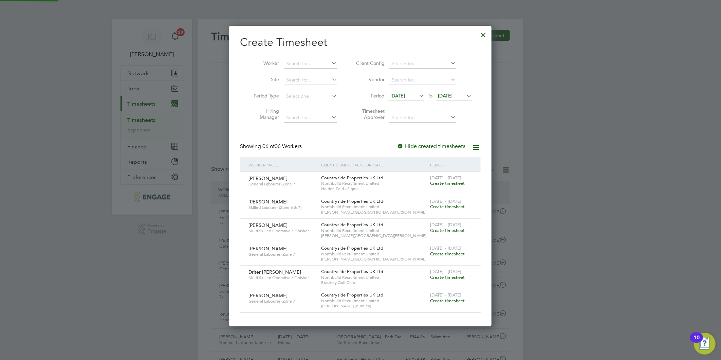
click at [452, 97] on span "16 Sep 2025" at bounding box center [445, 96] width 15 height 6
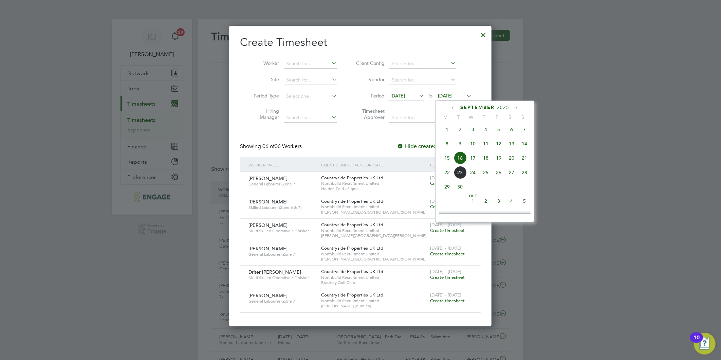
drag, startPoint x: 524, startPoint y: 161, endPoint x: 518, endPoint y: 164, distance: 6.5
click at [523, 161] on span "21" at bounding box center [524, 157] width 13 height 13
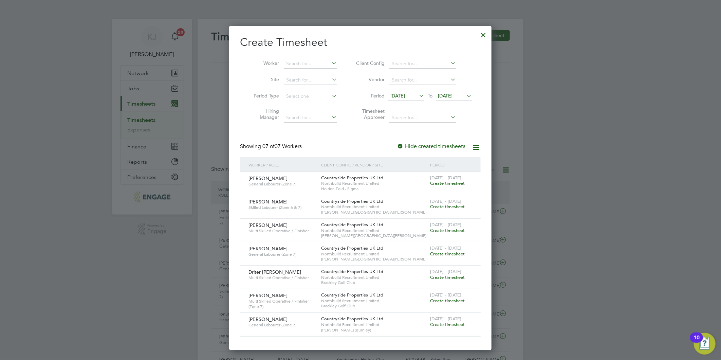
click at [483, 33] on div at bounding box center [484, 33] width 12 height 12
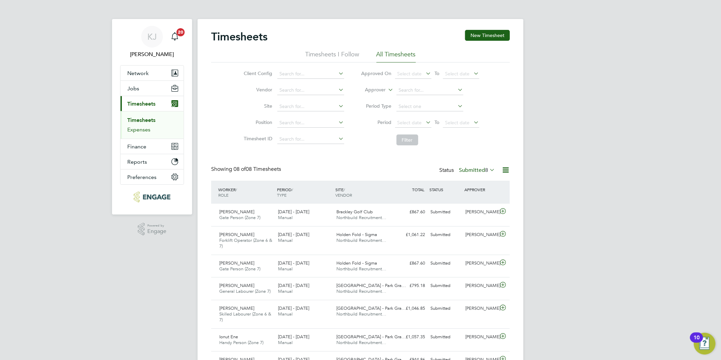
drag, startPoint x: 149, startPoint y: 123, endPoint x: 149, endPoint y: 132, distance: 8.8
click at [149, 123] on link "Timesheets" at bounding box center [141, 120] width 28 height 6
click at [141, 129] on link "Expenses" at bounding box center [138, 129] width 23 height 6
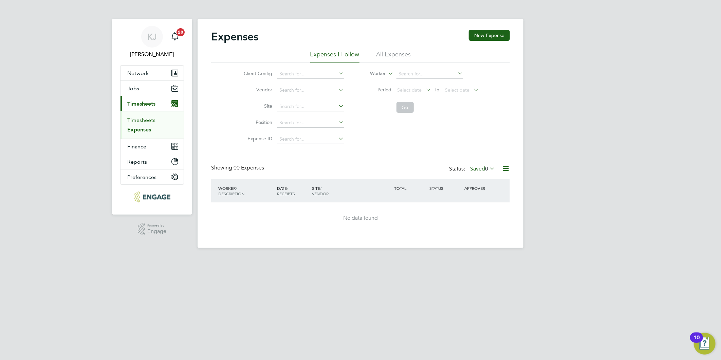
click at [141, 120] on link "Timesheets" at bounding box center [141, 120] width 28 height 6
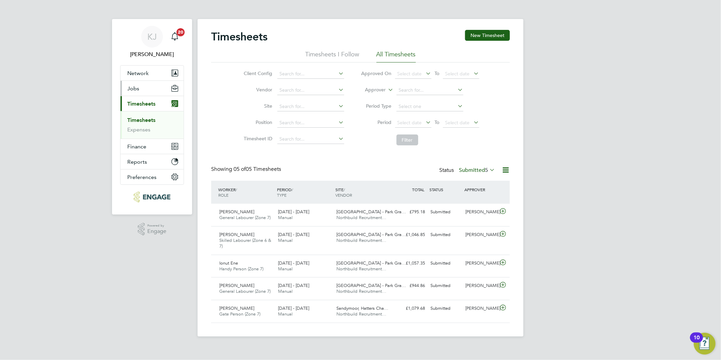
click at [130, 87] on span "Jobs" at bounding box center [133, 88] width 12 height 6
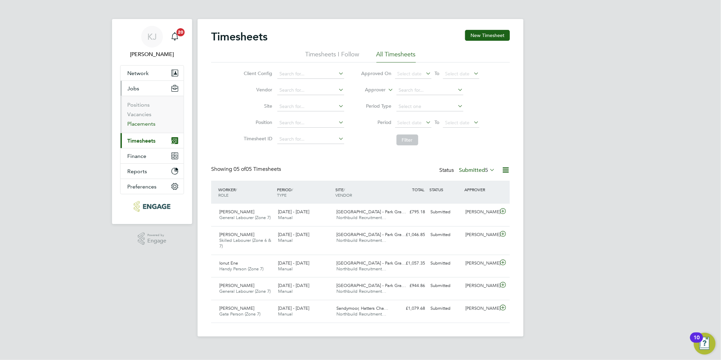
click at [134, 121] on link "Placements" at bounding box center [141, 124] width 28 height 6
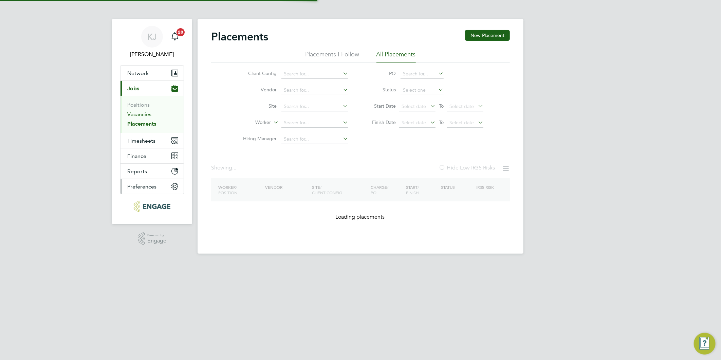
click at [135, 116] on link "Vacancies" at bounding box center [139, 114] width 24 height 6
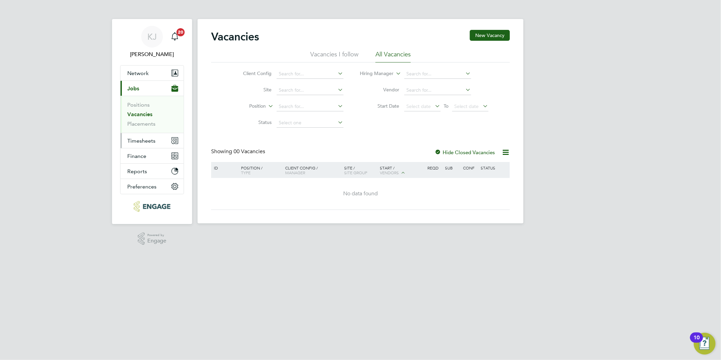
click at [142, 142] on span "Timesheets" at bounding box center [141, 141] width 28 height 6
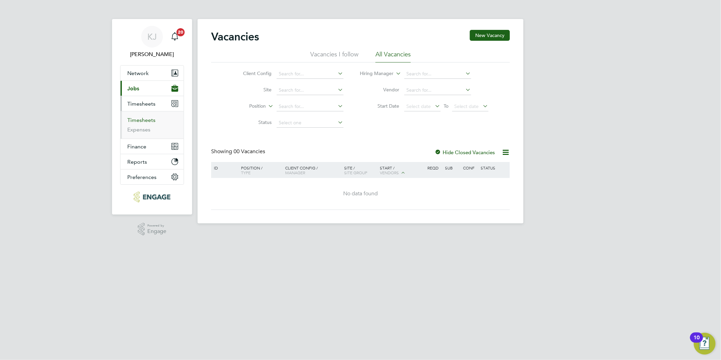
click at [138, 120] on link "Timesheets" at bounding box center [141, 120] width 28 height 6
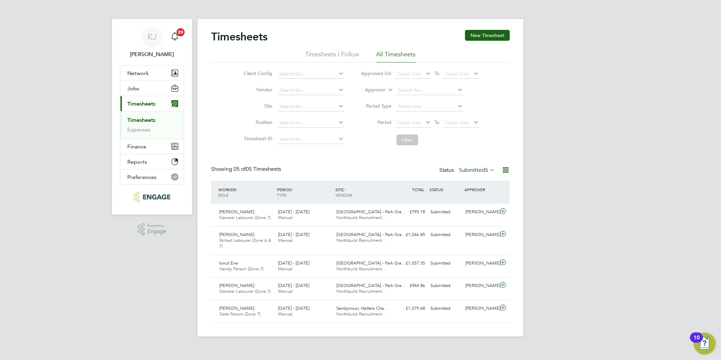
drag, startPoint x: 143, startPoint y: 118, endPoint x: 136, endPoint y: 122, distance: 7.6
click at [143, 117] on link "Timesheets" at bounding box center [141, 120] width 28 height 6
click at [134, 125] on li "Timesheets" at bounding box center [152, 122] width 51 height 10
click at [134, 129] on link "Expenses" at bounding box center [138, 129] width 23 height 6
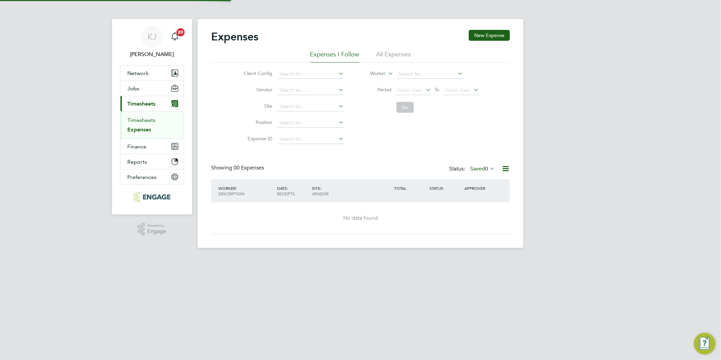
click at [132, 122] on link "Timesheets" at bounding box center [141, 120] width 28 height 6
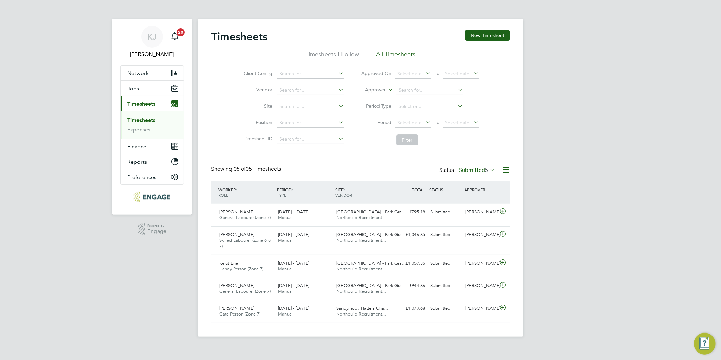
scroll to position [17, 59]
